Goal: Complete application form

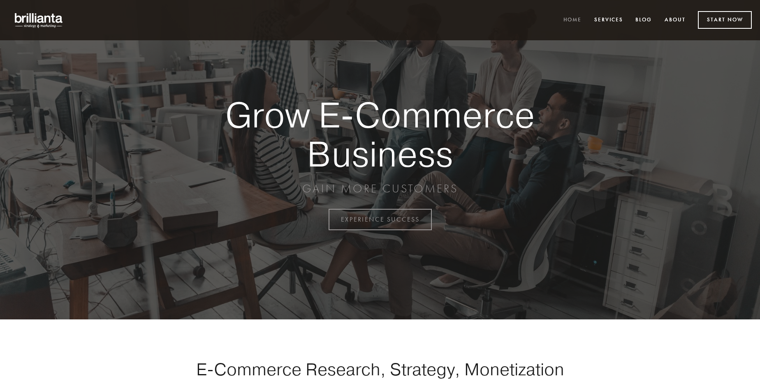
scroll to position [2154, 0]
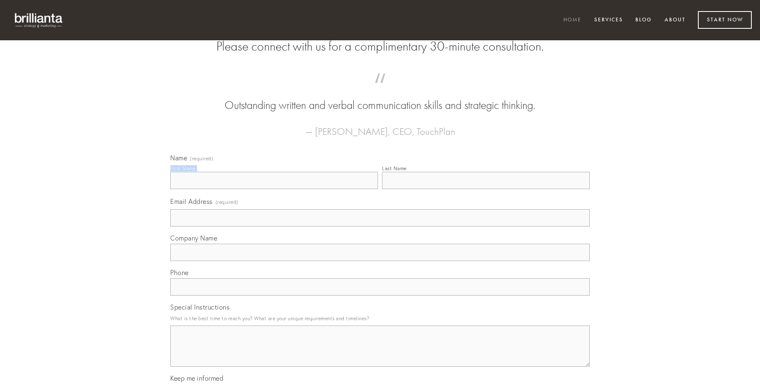
type input "Mr. [PERSON_NAME]"
click at [485, 189] on input "Last Name" at bounding box center [486, 180] width 208 height 17
type input "Mr. [PERSON_NAME]"
click at [380, 226] on input "Email Address (required)" at bounding box center [379, 217] width 419 height 17
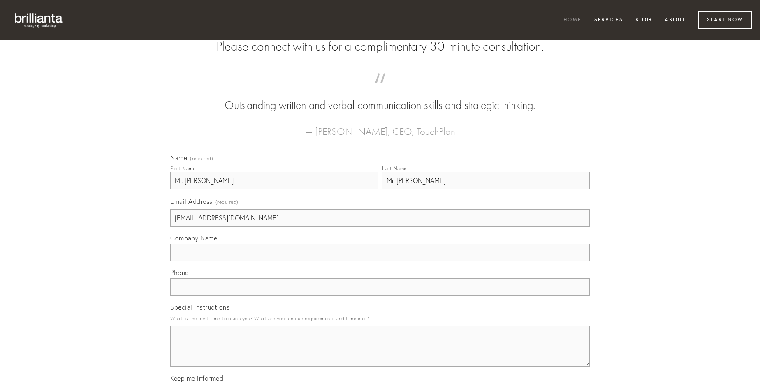
type input "[EMAIL_ADDRESS][DOMAIN_NAME]"
click at [380, 261] on input "Company Name" at bounding box center [379, 252] width 419 height 17
type input "aestas"
click at [380, 296] on input "text" at bounding box center [379, 286] width 419 height 17
click at [380, 353] on textarea "Special Instructions" at bounding box center [379, 346] width 419 height 41
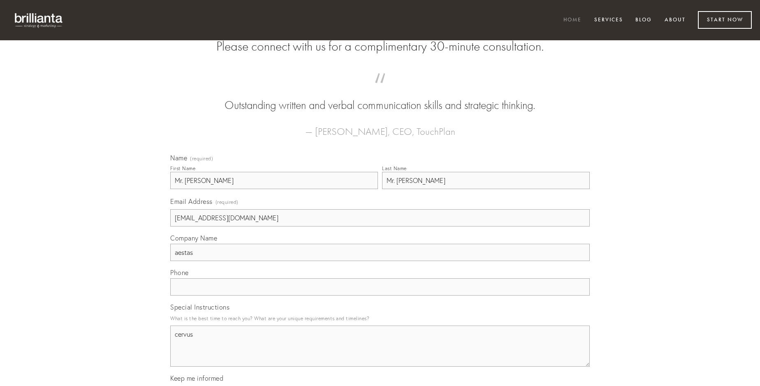
type textarea "cervus"
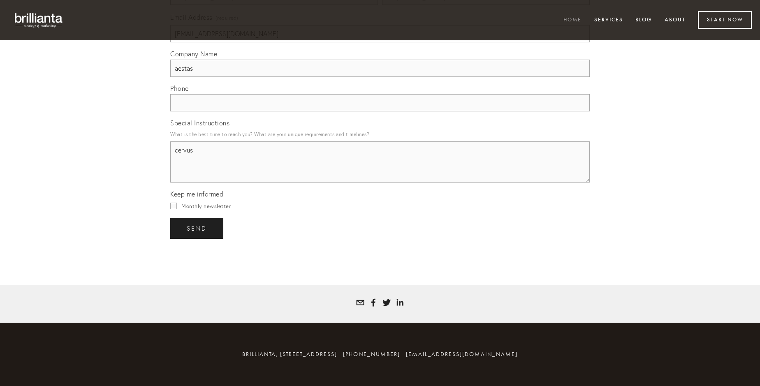
click at [197, 228] on span "send" at bounding box center [197, 228] width 20 height 7
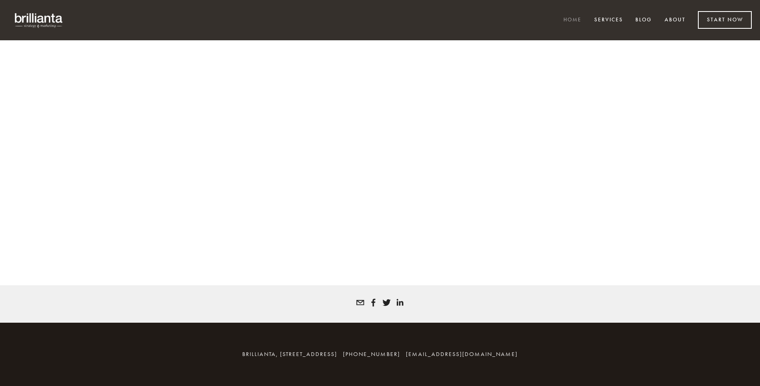
scroll to position [2143, 0]
